Goal: Task Accomplishment & Management: Manage account settings

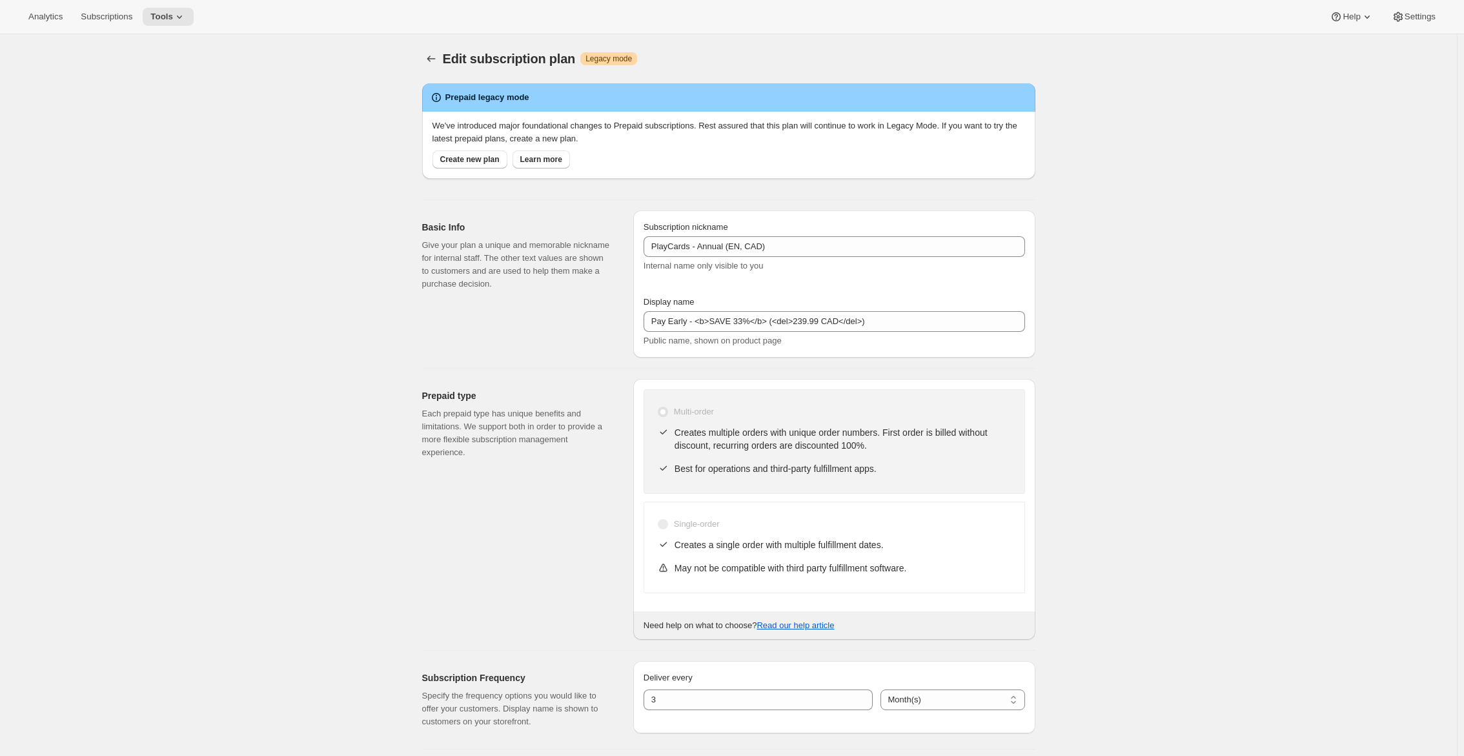
select select "MONTH"
select select "ENABLED"
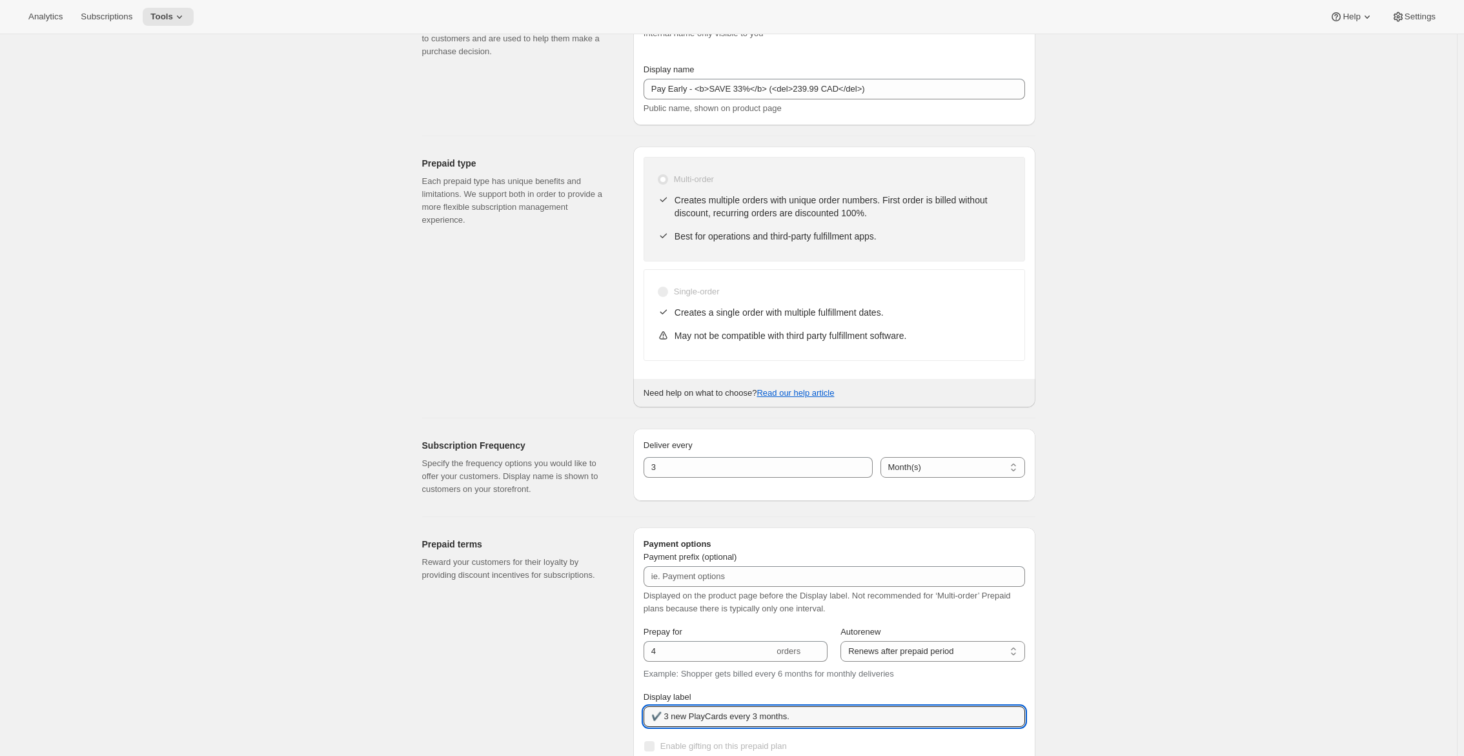
scroll to position [387, 0]
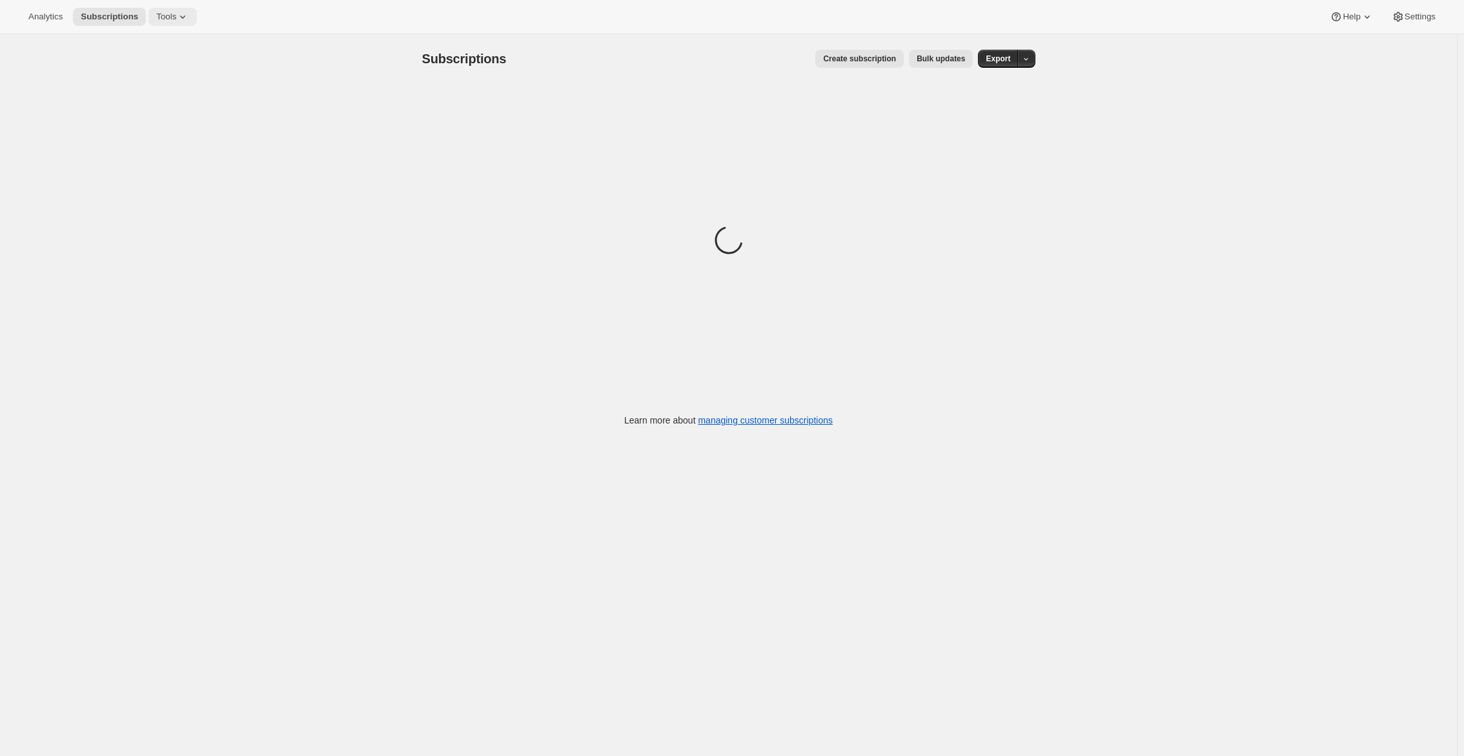
click at [188, 19] on icon at bounding box center [182, 16] width 13 height 13
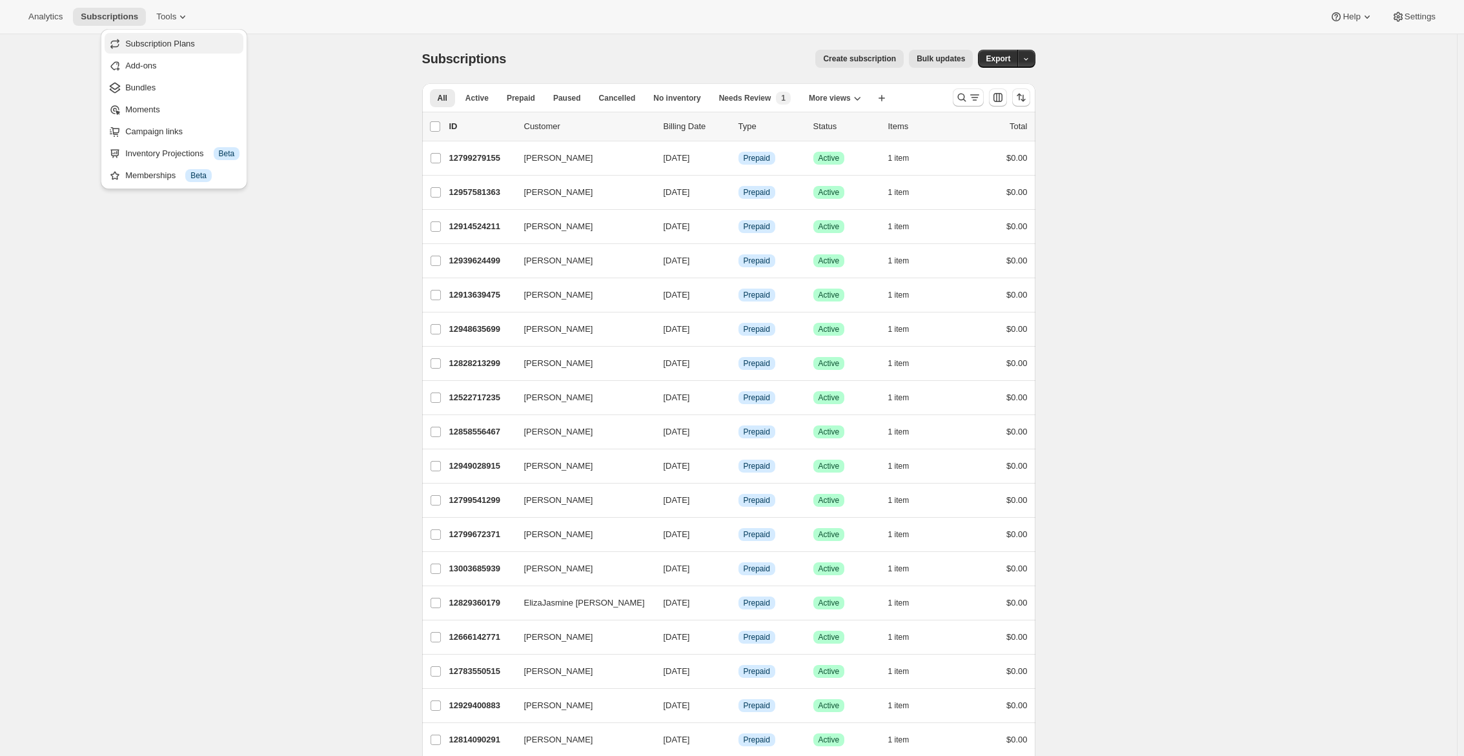
click at [189, 42] on span "Subscription Plans" at bounding box center [160, 44] width 70 height 10
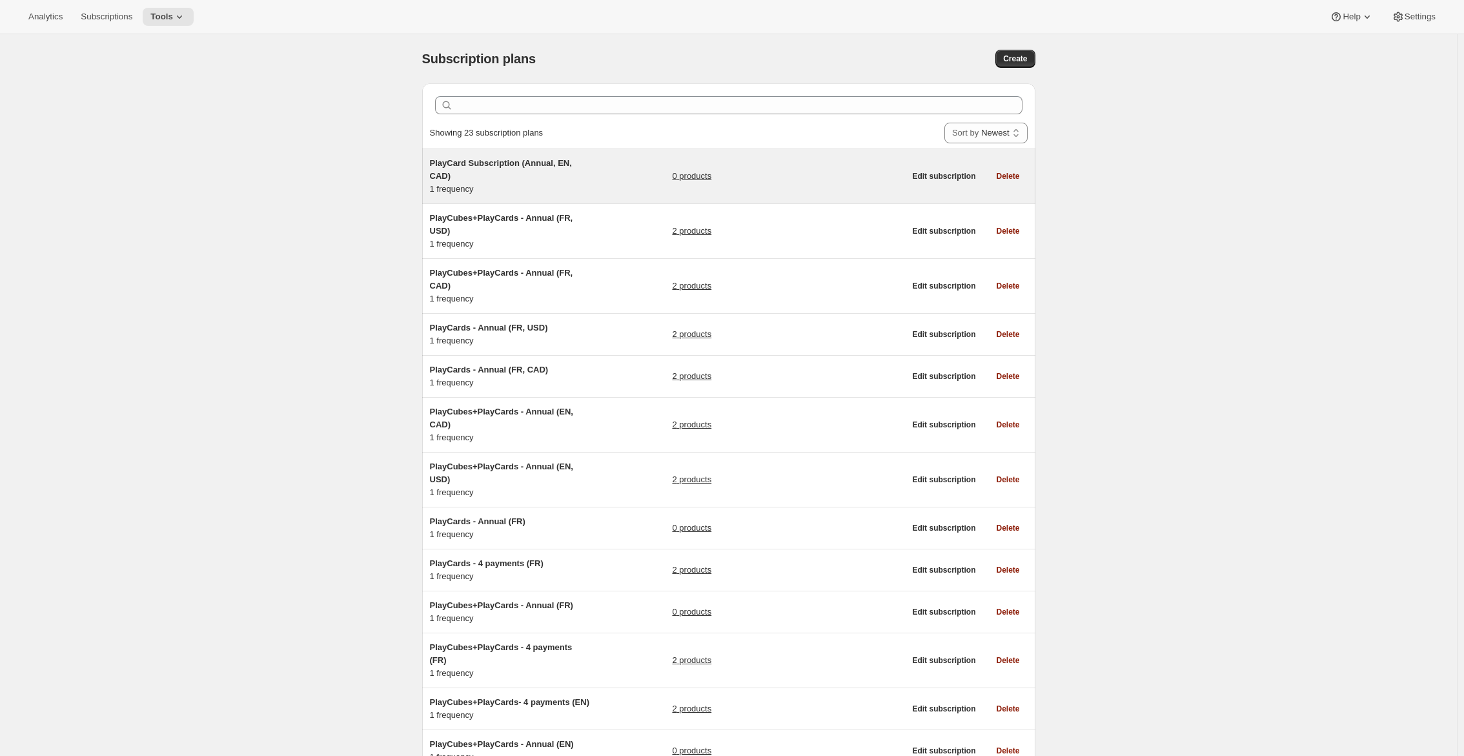
click at [554, 170] on h5 "PlayCard Subscription (Annual, EN, CAD)" at bounding box center [510, 170] width 161 height 26
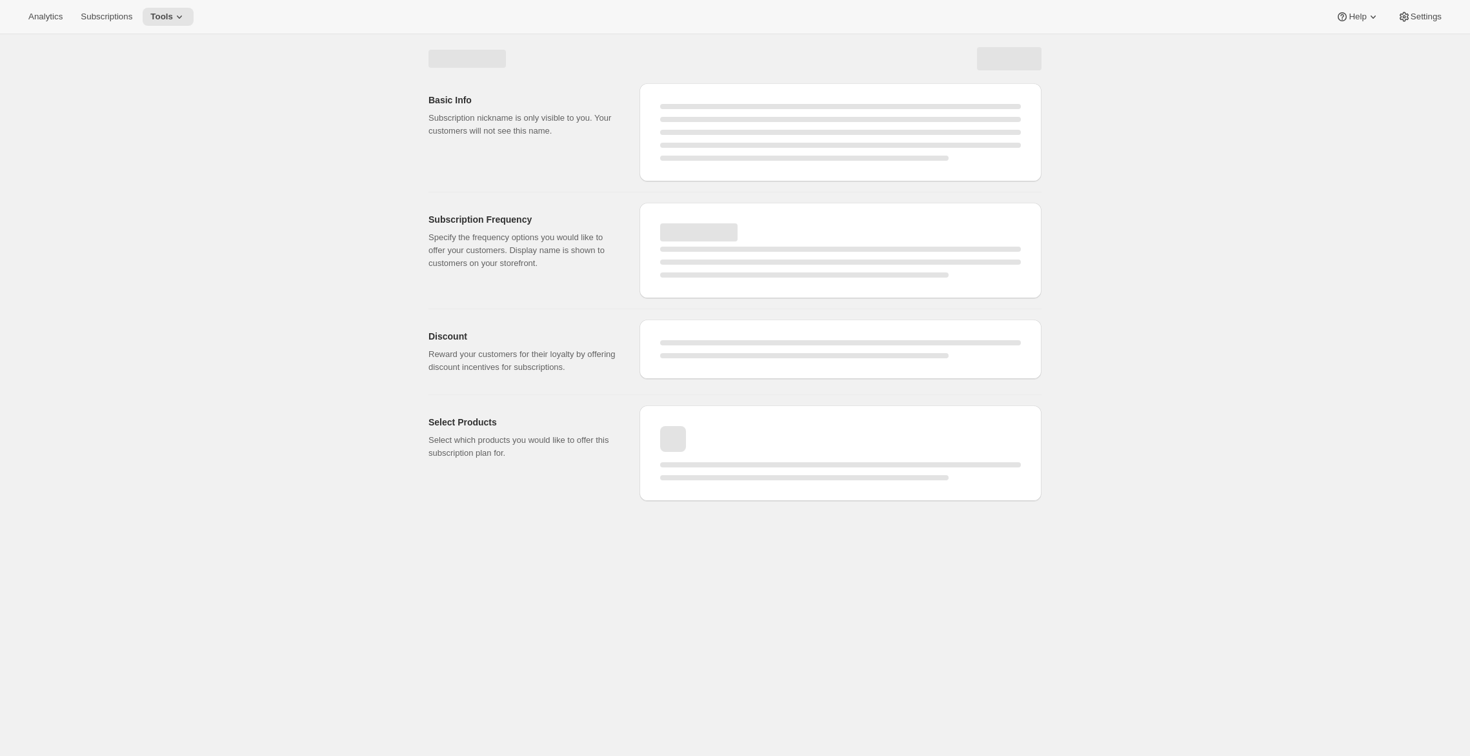
select select "WEEK"
select select "MONTH"
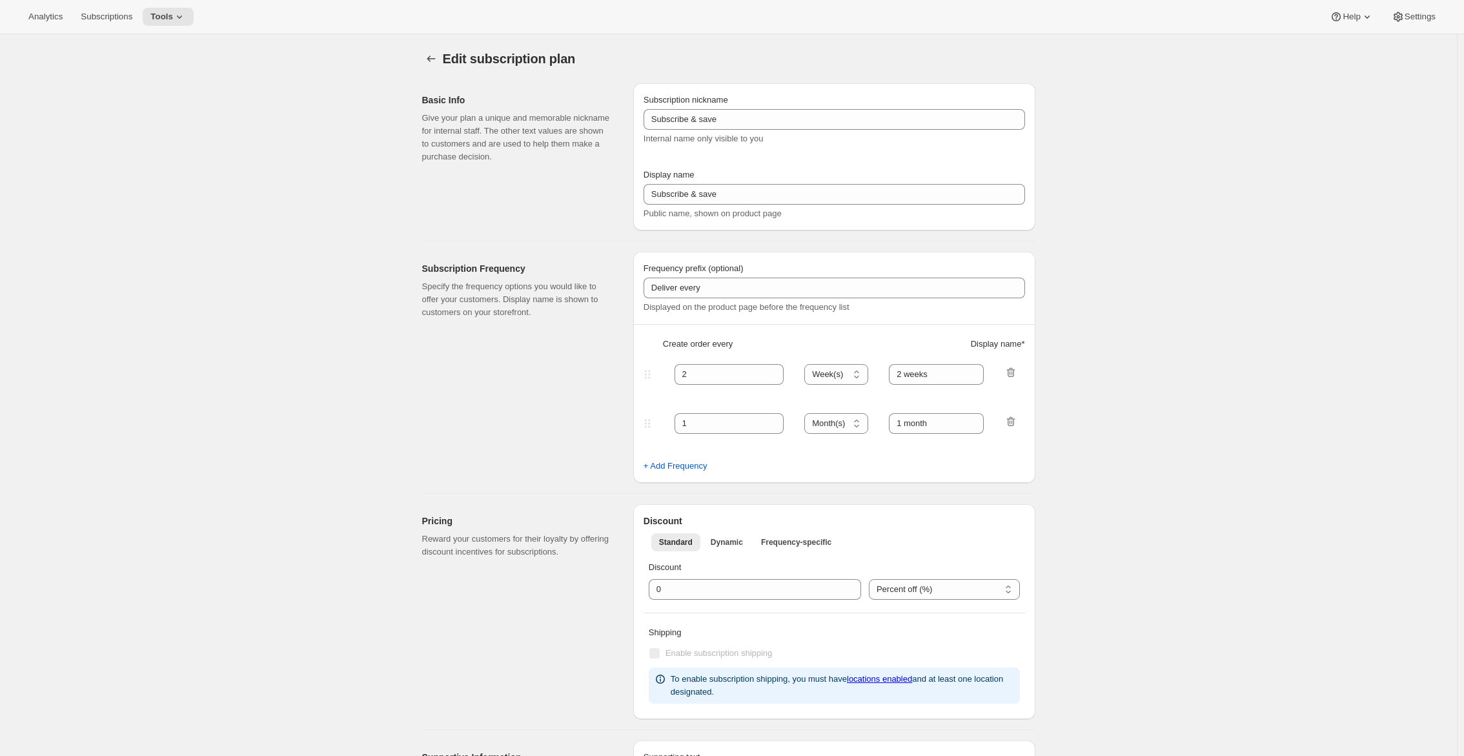
type input "PlayCard Subscription (Annual, EN, CAD)"
type input "Pay Early - <b>SAVE 33%</b> (<del>239.99 CAD</del>)"
select select "ENABLED"
select select "MONTH"
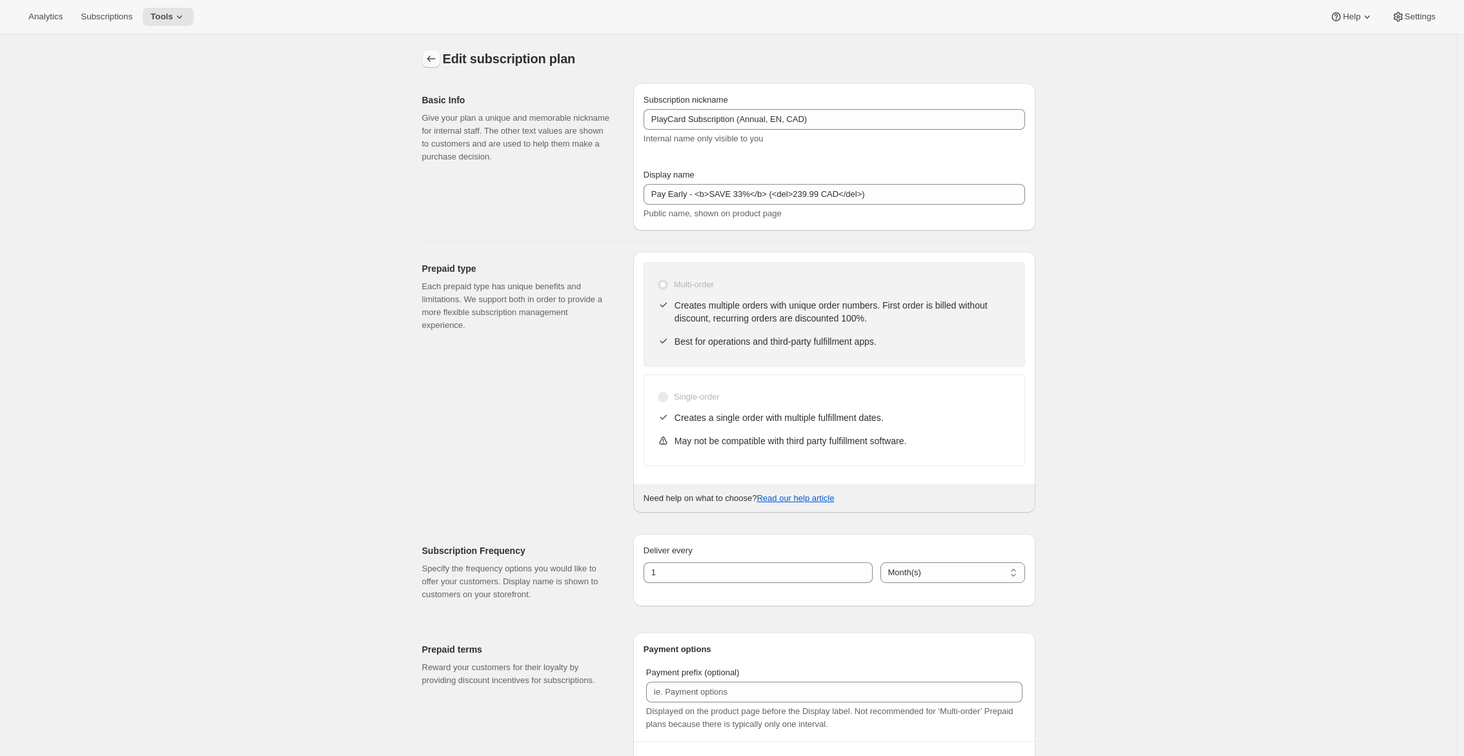
click at [428, 61] on icon "Subscription plans" at bounding box center [431, 58] width 13 height 13
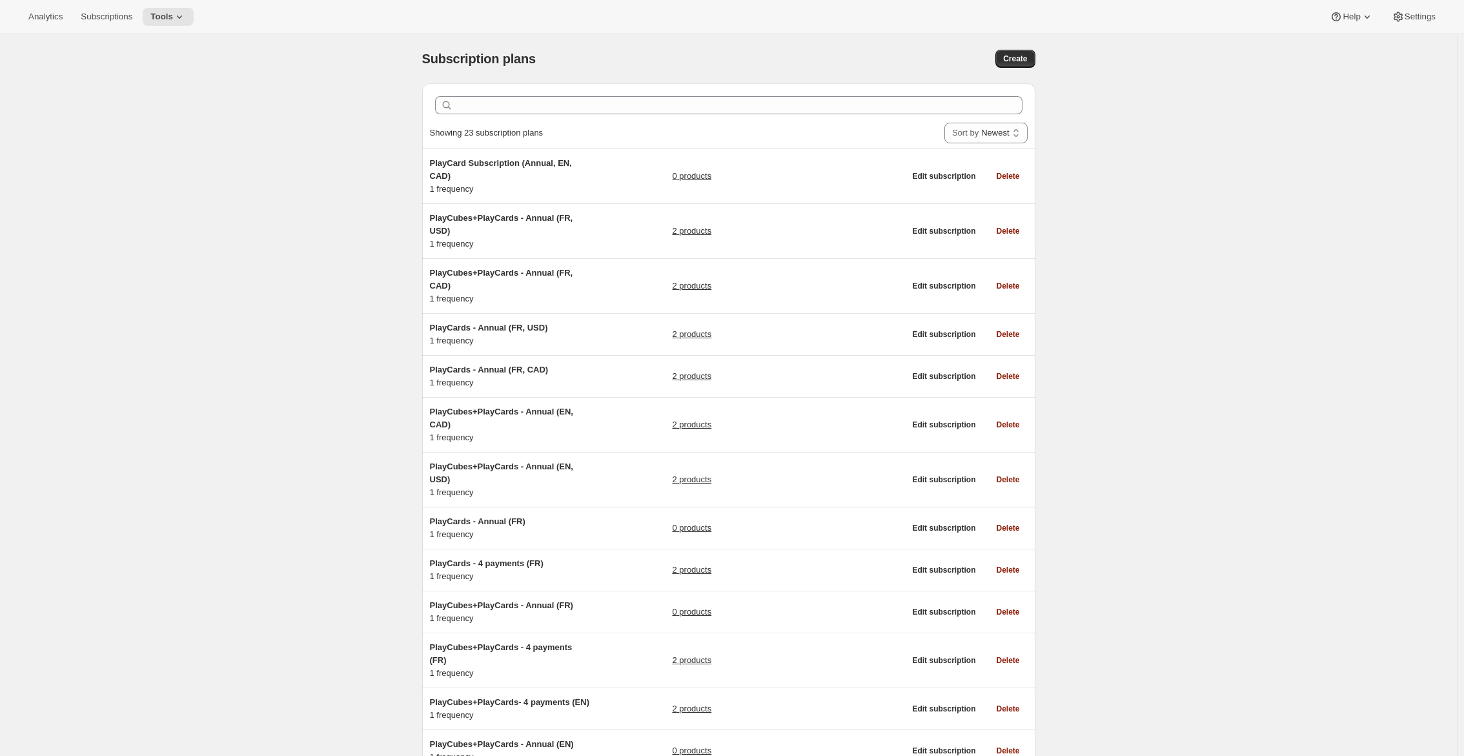
click at [177, 6] on div "Analytics Subscriptions Tools Help Settings" at bounding box center [732, 17] width 1464 height 34
click at [179, 10] on button "Tools" at bounding box center [168, 17] width 51 height 18
click at [387, 50] on div "Subscription plans. This page is ready Subscription plans Create Clear Showing …" at bounding box center [728, 656] width 1456 height 1244
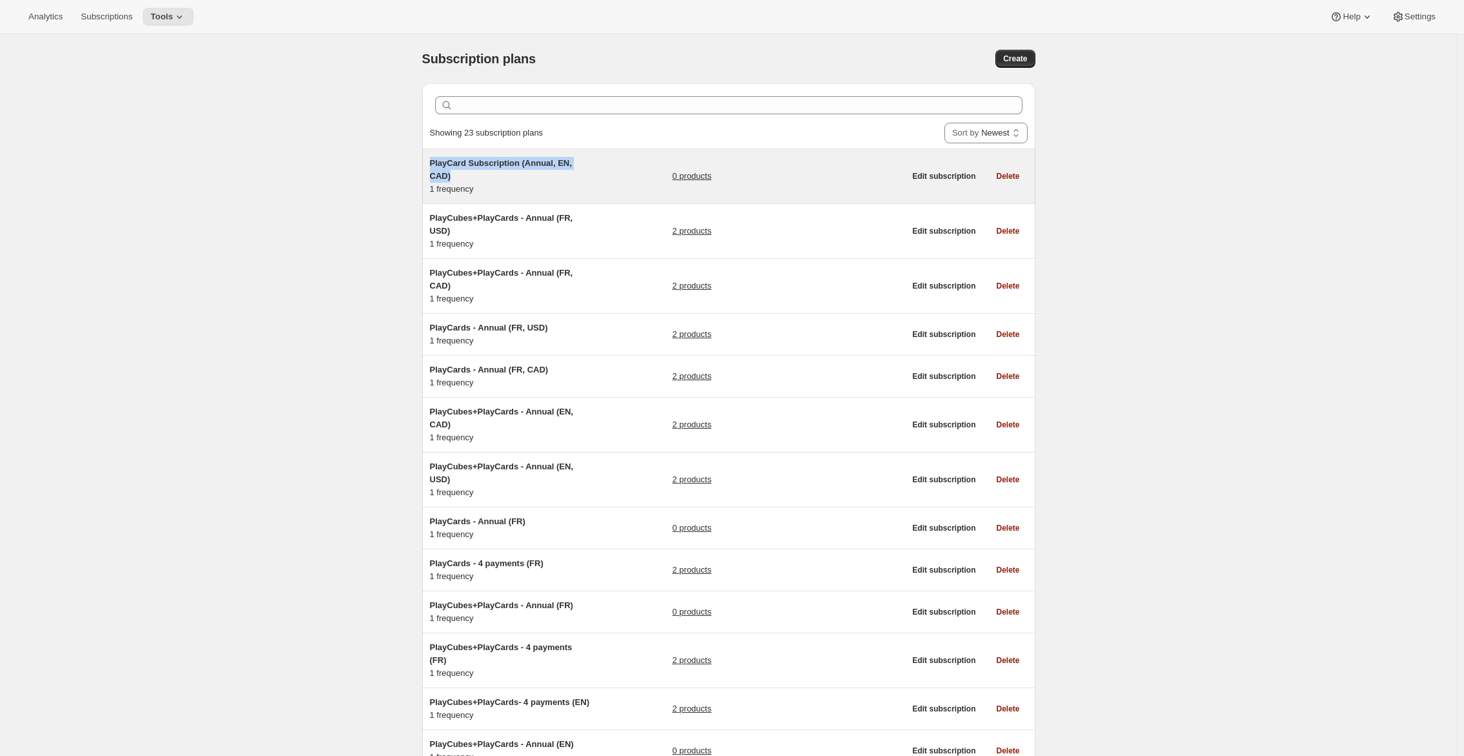
drag, startPoint x: 460, startPoint y: 178, endPoint x: 434, endPoint y: 163, distance: 30.7
click at [434, 163] on h5 "PlayCard Subscription (Annual, EN, CAD)" at bounding box center [510, 170] width 161 height 26
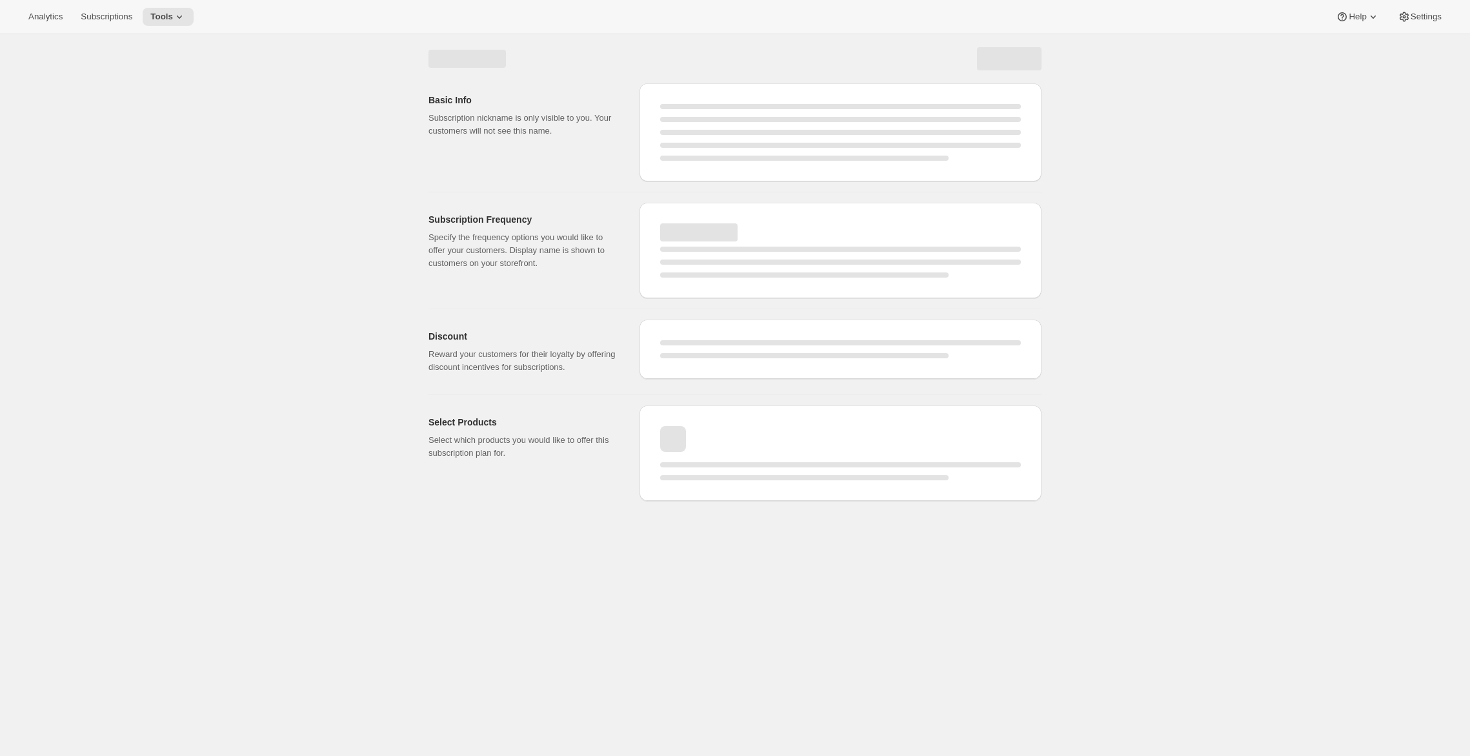
select select "WEEK"
select select "MONTH"
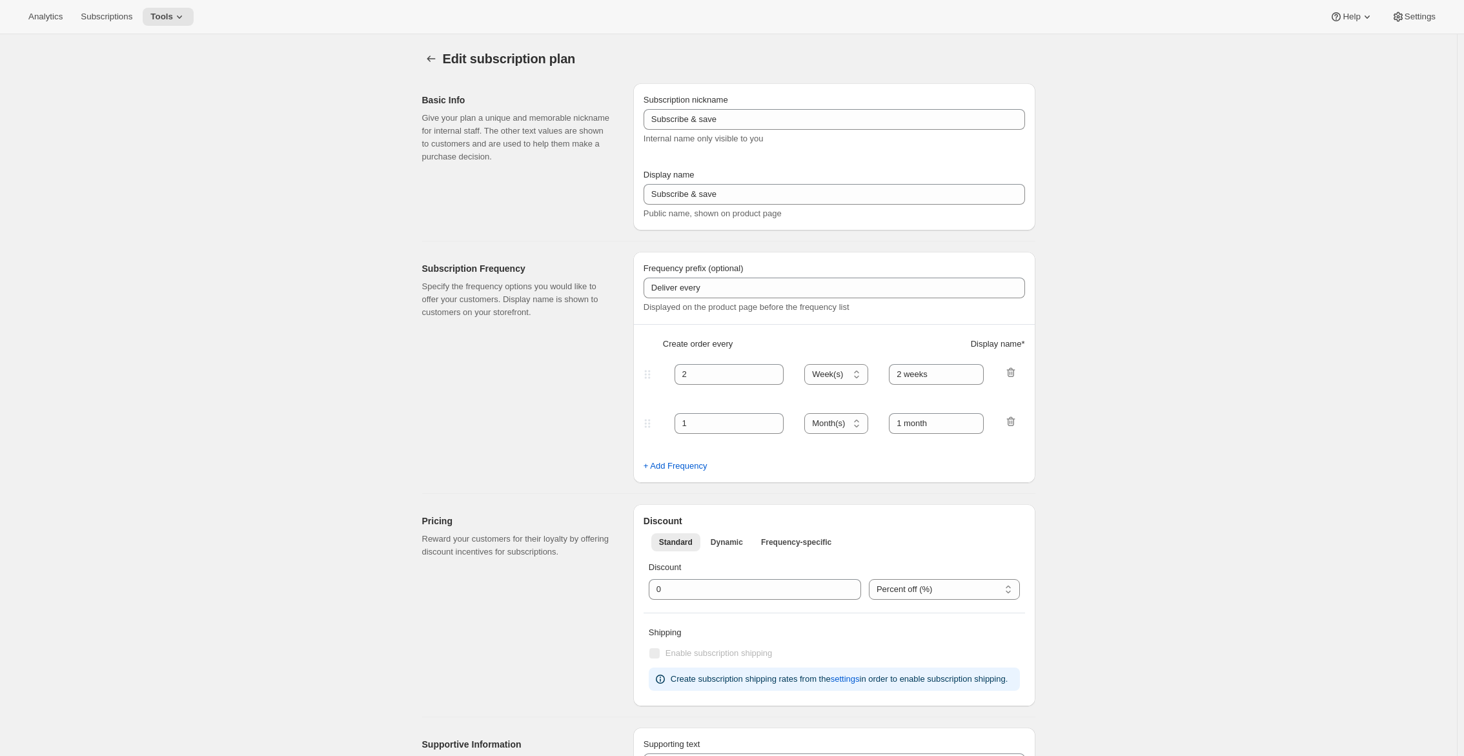
type input "PlayCard Subscription (Annual, EN, CAD)"
type input "Pay Early - <b>SAVE 33%</b> (<del>239.99 CAD</del>)"
select select "ENABLED"
select select "MONTH"
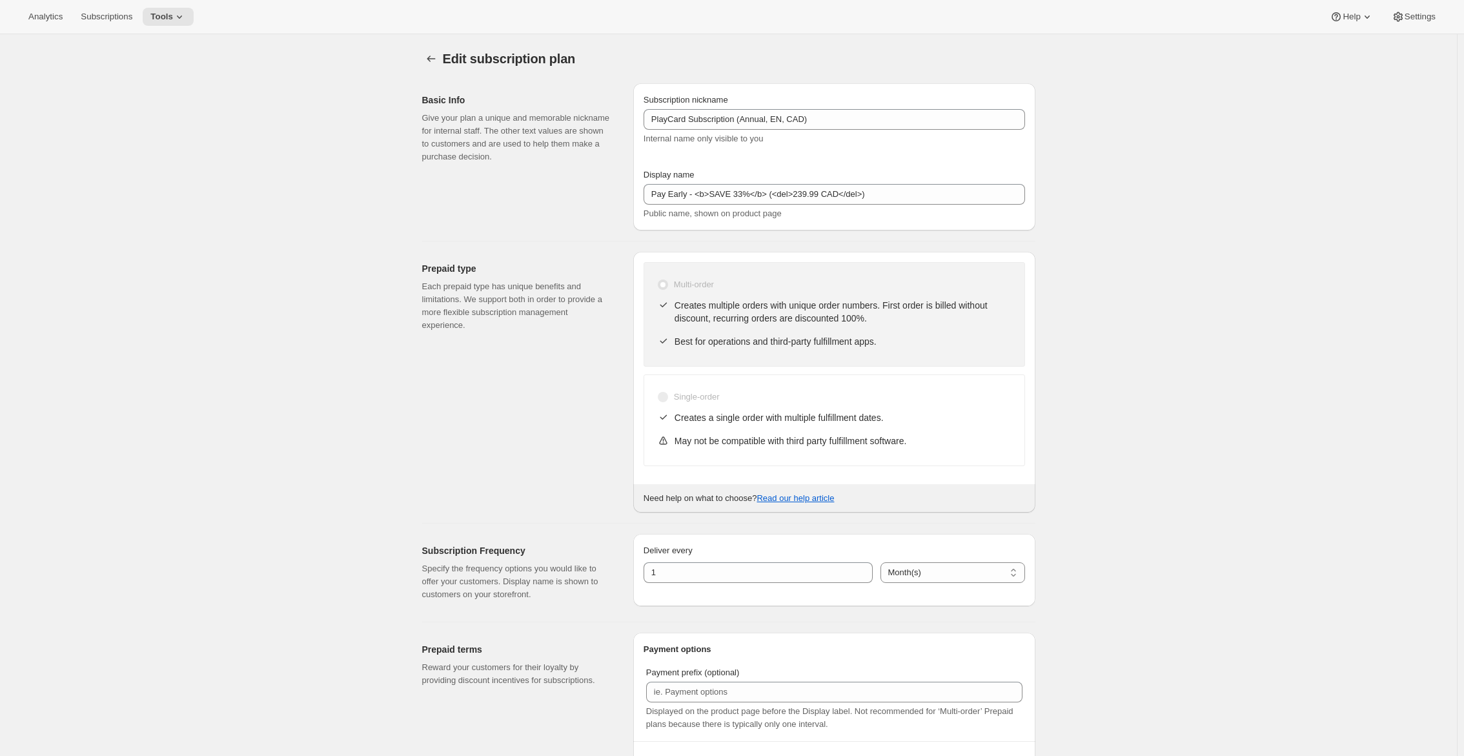
click at [450, 64] on span "Edit subscription plan" at bounding box center [509, 59] width 133 height 14
click at [844, 121] on input "PlayCard Subscription (Annual, EN, CAD)" at bounding box center [833, 119] width 381 height 21
type input "PlayCard Subscription (Annual, EN, CAD) (TEST)"
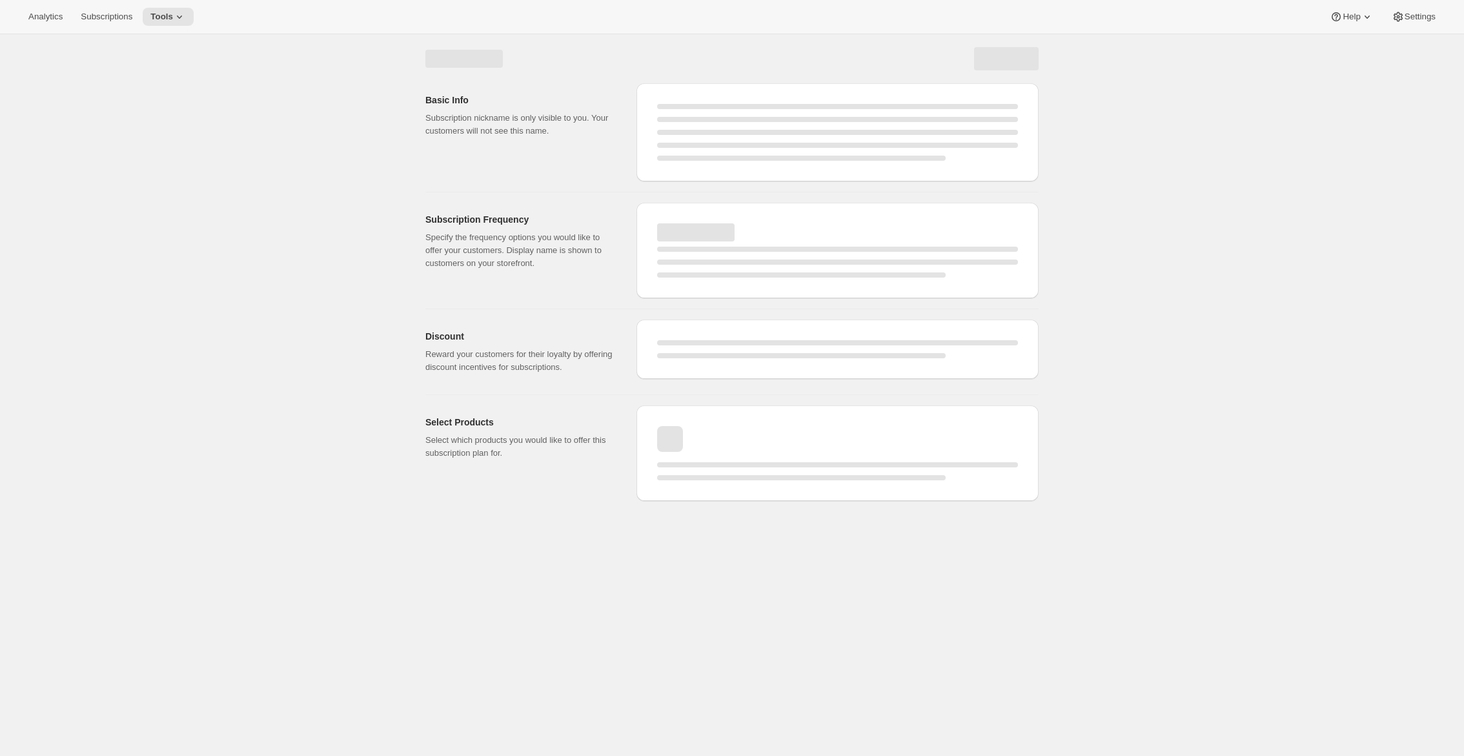
select select "MONTH"
select select "ENABLED"
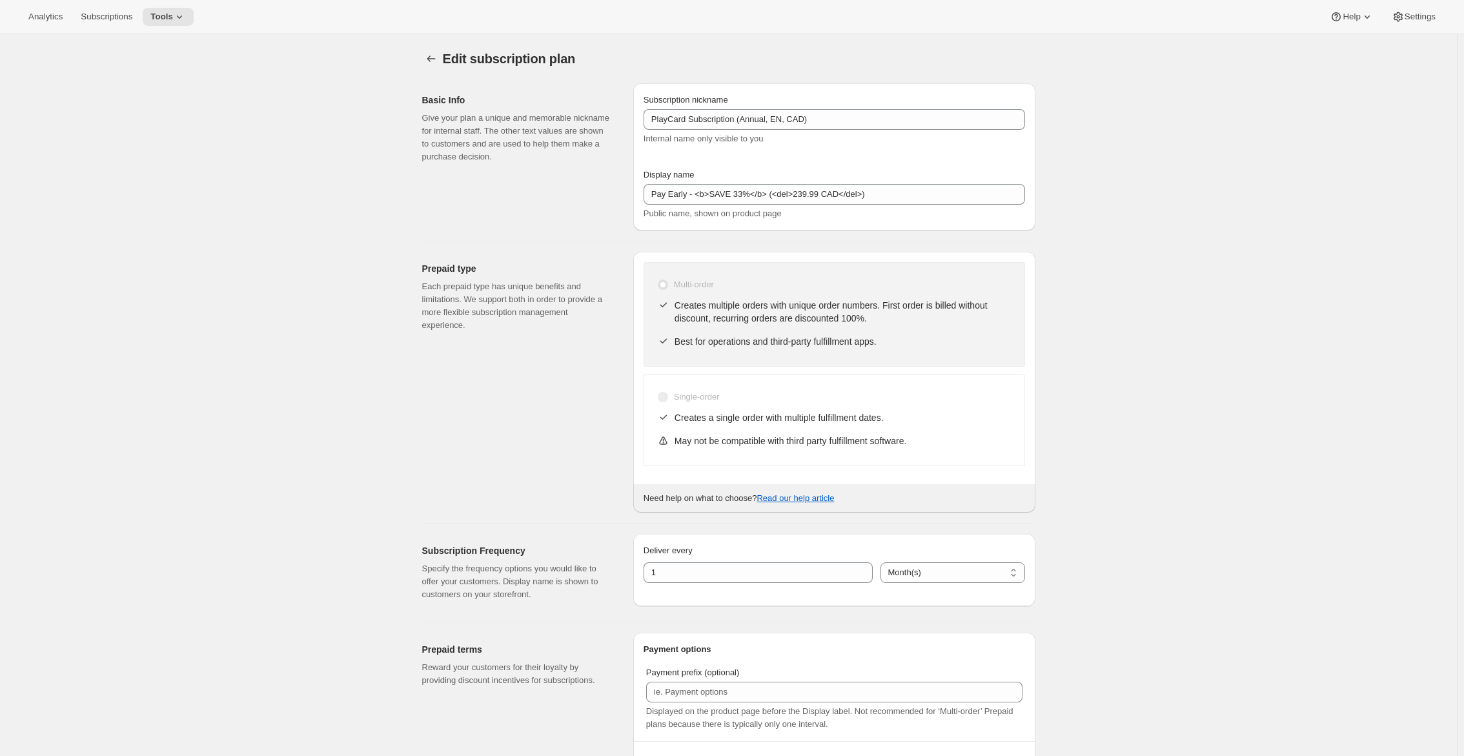
type input "PlayCard Subscription (Annual, EN, CAD) (TEST)"
